Goal: Task Accomplishment & Management: Manage account settings

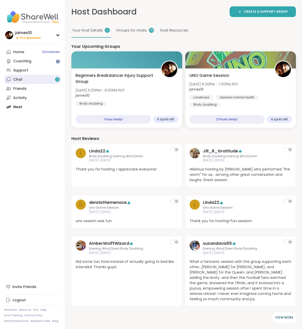
click at [43, 78] on link "Chat 2" at bounding box center [32, 79] width 57 height 9
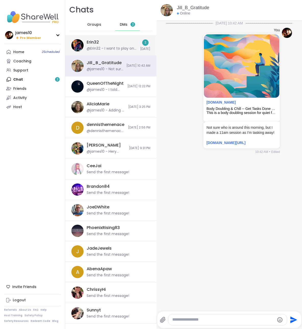
click at [113, 47] on div "@Erin32 - I want to play onu the group is full" at bounding box center [112, 48] width 50 height 5
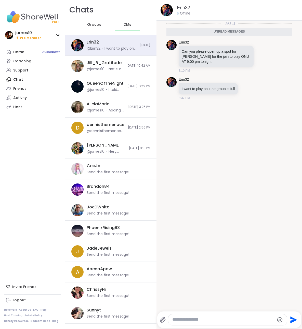
click at [205, 323] on div at bounding box center [227, 319] width 119 height 11
click at [207, 321] on textarea "Type your message" at bounding box center [223, 319] width 102 height 5
type textarea "*****"
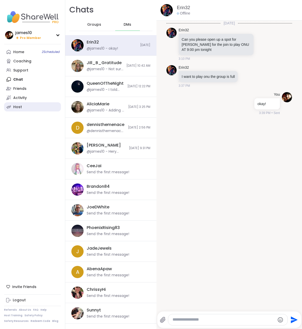
click at [21, 107] on div "Host" at bounding box center [17, 107] width 9 height 5
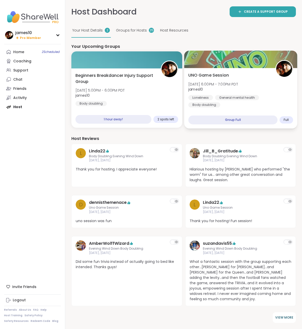
click at [257, 86] on div "UNO Game Session Tue, Oct 07 | 6:00PM - 7:00PM PDT james10 Loneliness General m…" at bounding box center [240, 89] width 105 height 35
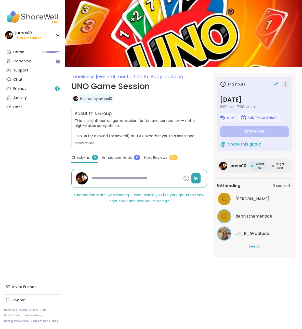
click at [284, 86] on icon at bounding box center [285, 84] width 5 height 7
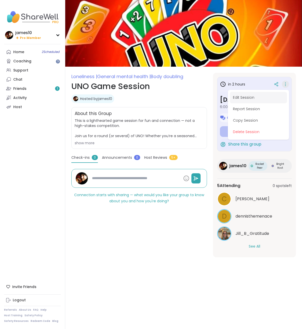
click at [251, 101] on button "Edit Session" at bounding box center [258, 97] width 57 height 11
type textarea "*"
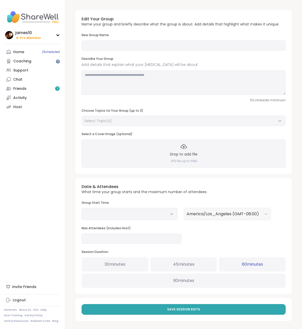
type input "**********"
type textarea "**********"
type input "*"
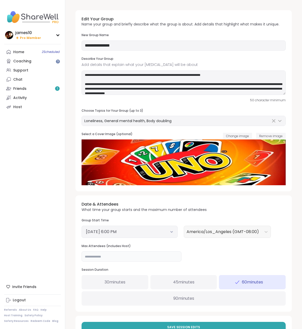
click at [90, 254] on input "*" at bounding box center [131, 257] width 100 height 10
type input "*"
click at [152, 324] on button "Save Session Edits" at bounding box center [183, 327] width 204 height 11
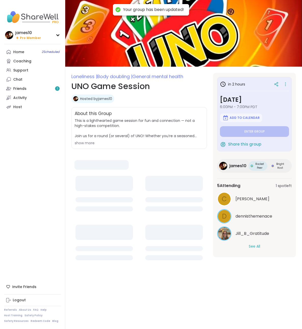
type textarea "*"
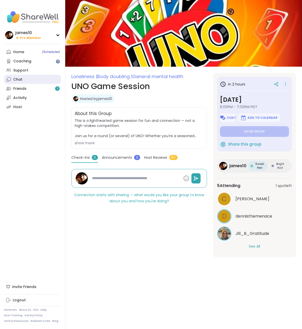
click at [21, 78] on div "Chat" at bounding box center [17, 79] width 9 height 5
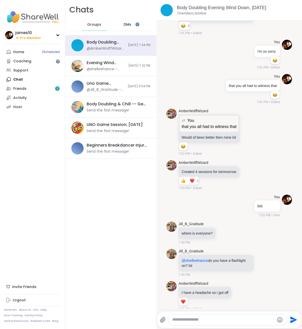
click at [127, 26] on span "DMs" at bounding box center [128, 24] width 8 height 5
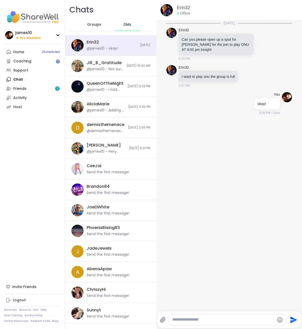
click at [207, 321] on textarea "Type your message" at bounding box center [223, 319] width 102 height 5
type textarea "**********"
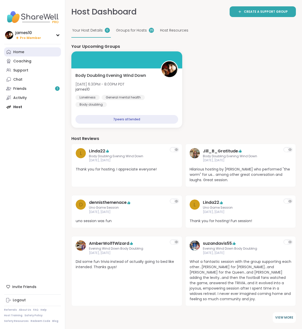
click at [19, 54] on div "Home" at bounding box center [18, 52] width 11 height 5
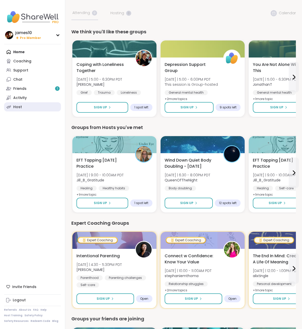
click at [23, 106] on link "Host" at bounding box center [32, 106] width 57 height 9
